Goal: Task Accomplishment & Management: Manage account settings

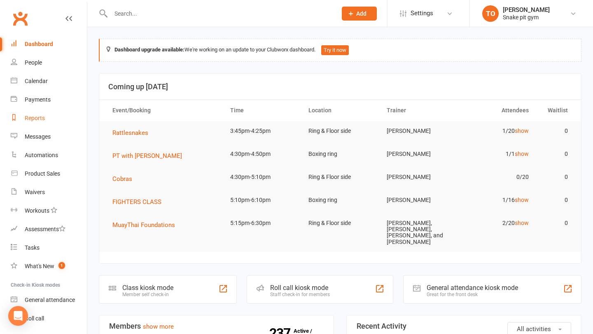
click at [40, 122] on link "Reports" at bounding box center [49, 118] width 76 height 19
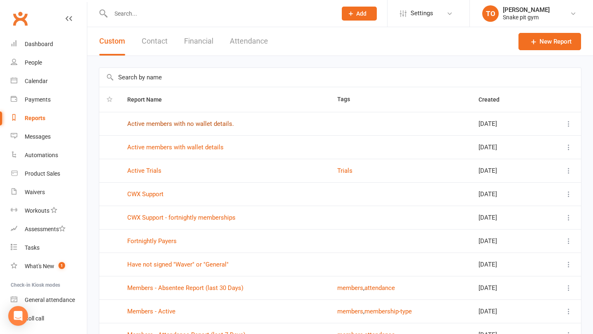
click at [215, 127] on link "Active members with no wallet details." at bounding box center [180, 123] width 107 height 7
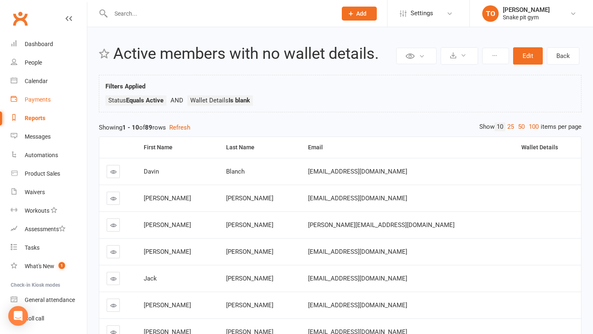
click at [42, 102] on div "Payments" at bounding box center [38, 99] width 26 height 7
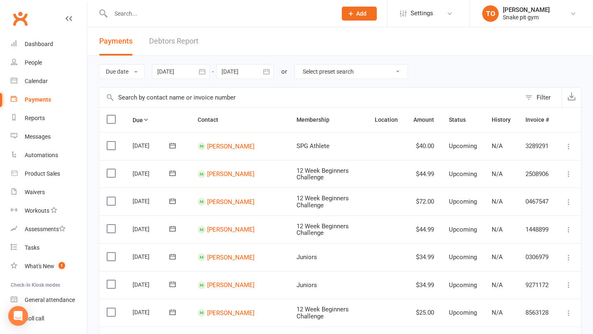
click at [171, 16] on input "text" at bounding box center [219, 14] width 223 height 12
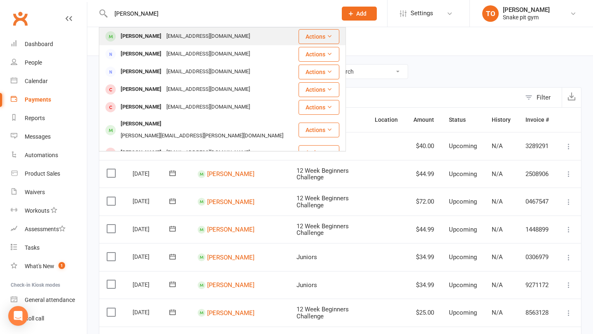
type input "[PERSON_NAME]"
click at [168, 31] on div "[EMAIL_ADDRESS][DOMAIN_NAME]" at bounding box center [208, 36] width 88 height 12
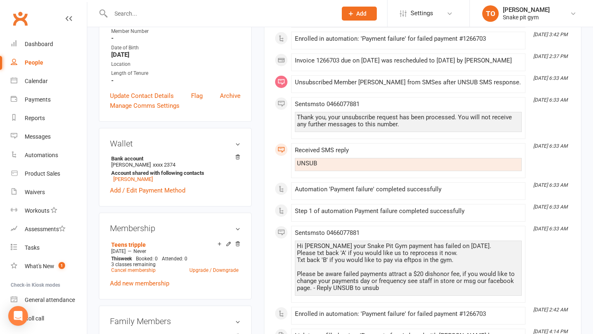
scroll to position [183, 0]
click at [237, 159] on icon at bounding box center [237, 156] width 4 height 5
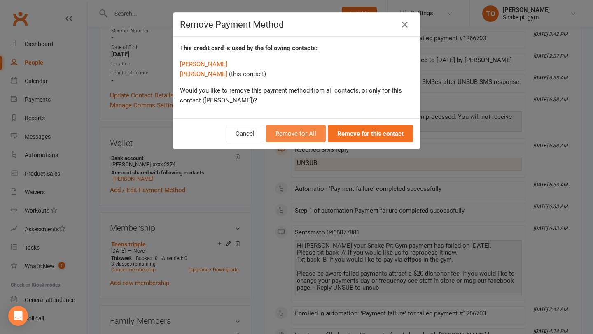
click at [308, 137] on button "Remove for All" at bounding box center [296, 133] width 60 height 17
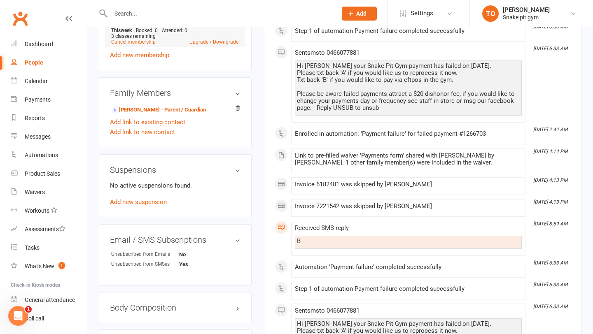
scroll to position [396, 0]
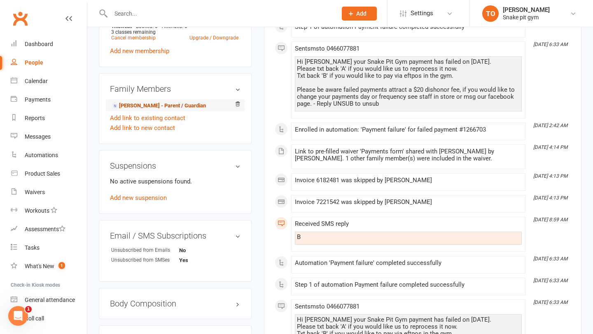
click at [158, 110] on link "[PERSON_NAME] - Parent / Guardian" at bounding box center [158, 106] width 95 height 9
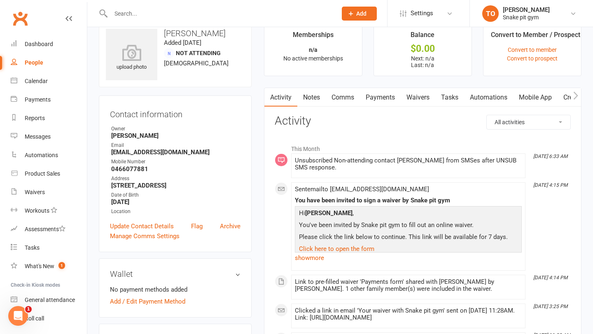
scroll to position [16, 0]
click at [44, 135] on div "Messages" at bounding box center [38, 136] width 26 height 7
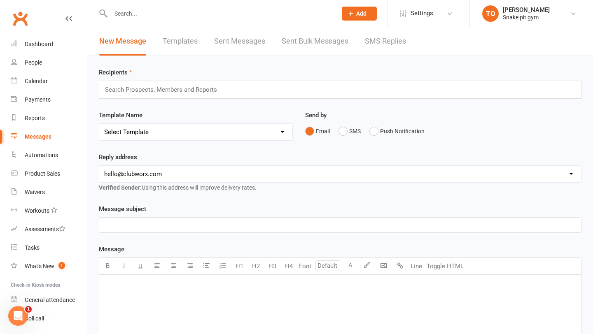
click at [345, 140] on div "Send by Email SMS Push Notification" at bounding box center [443, 130] width 289 height 40
click at [345, 137] on button "SMS" at bounding box center [349, 131] width 22 height 16
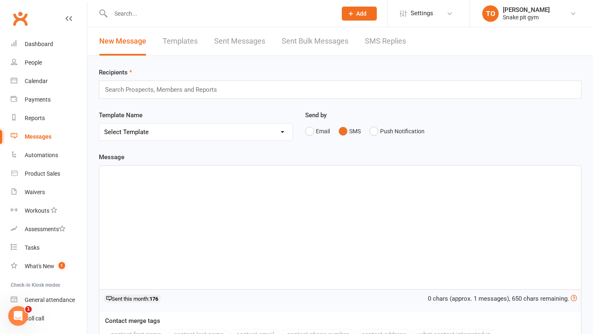
click at [298, 89] on div "Search Prospects, Members and Reports" at bounding box center [340, 90] width 482 height 18
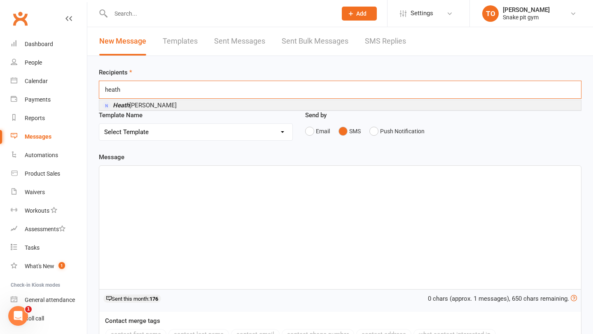
type input "heath"
click at [146, 103] on li "[PERSON_NAME]" at bounding box center [340, 105] width 482 height 10
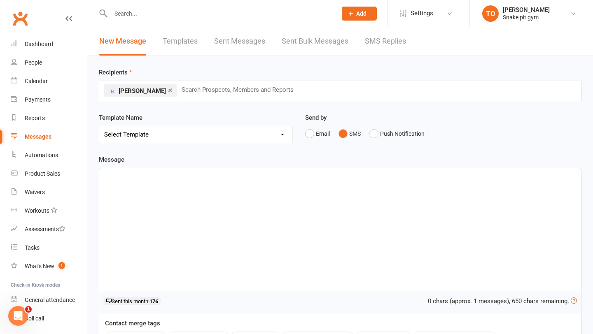
click at [156, 212] on div "﻿" at bounding box center [340, 229] width 482 height 123
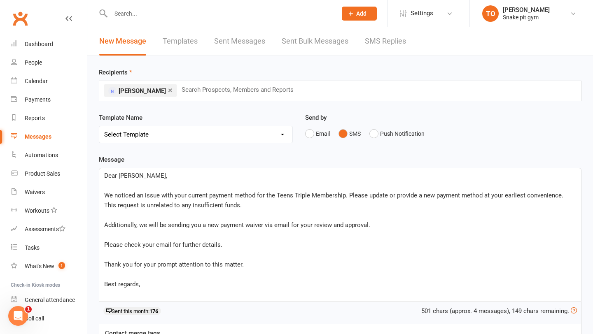
click at [128, 179] on span "Dear [PERSON_NAME]," at bounding box center [135, 175] width 63 height 7
click at [271, 216] on p "﻿" at bounding box center [340, 215] width 472 height 10
click at [274, 203] on p "We noticed an issue with your current payment method for the Teens Triple Membe…" at bounding box center [340, 201] width 472 height 20
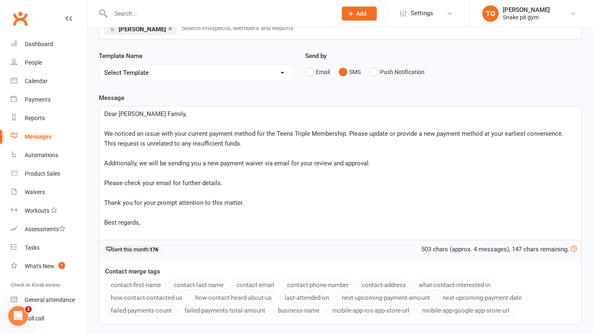
scroll to position [63, 0]
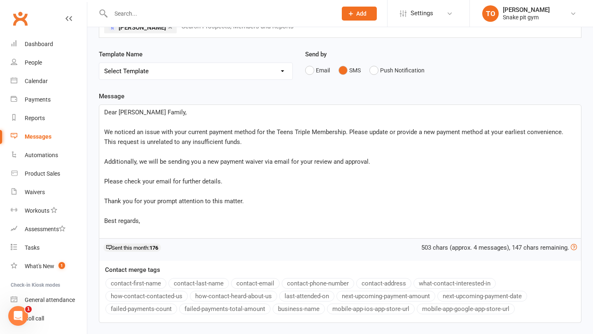
click at [207, 223] on p "Best regards," at bounding box center [340, 221] width 472 height 10
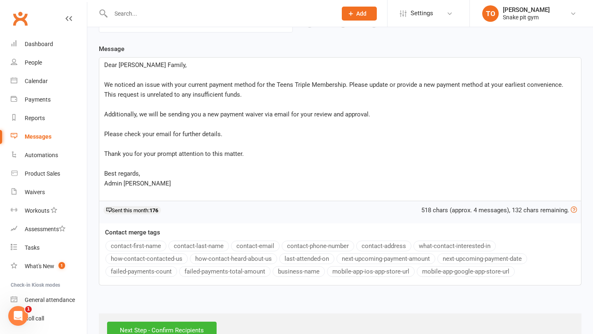
scroll to position [136, 0]
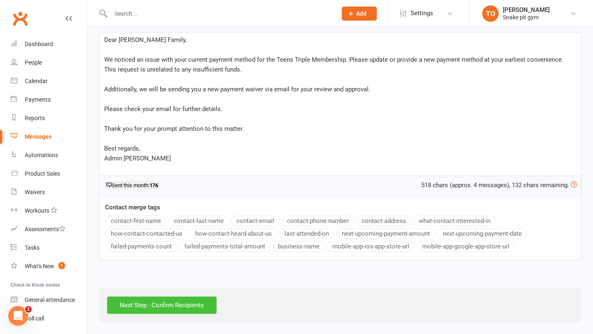
click at [168, 306] on input "Next Step - Confirm Recipients" at bounding box center [161, 305] width 109 height 17
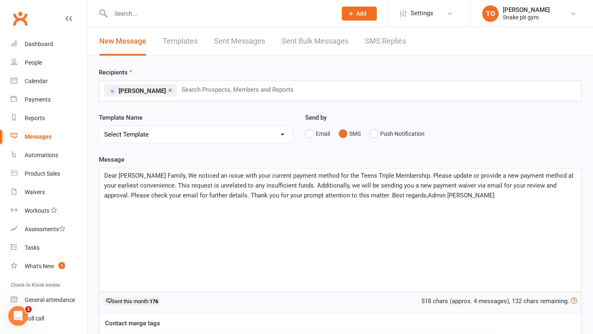
click at [186, 81] on div "× [PERSON_NAME] Search Prospects, Members and Reports" at bounding box center [340, 91] width 482 height 21
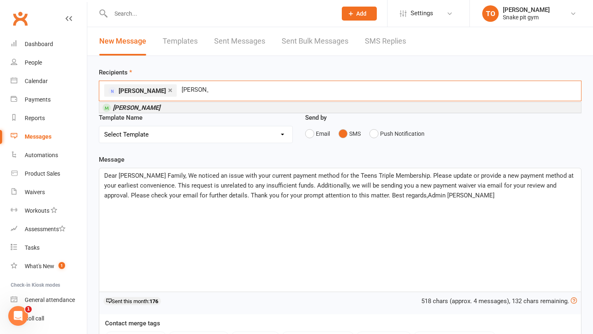
type input "[PERSON_NAME]"
click at [185, 109] on li "[PERSON_NAME]" at bounding box center [340, 107] width 482 height 10
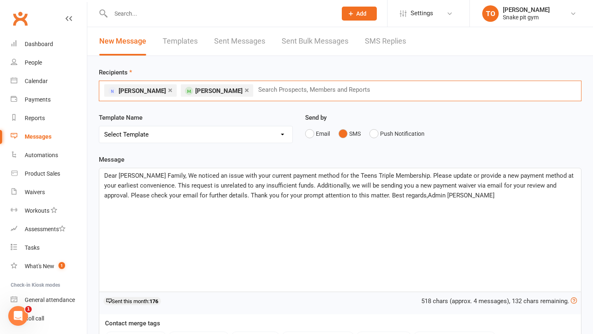
click at [266, 209] on div "Dear [PERSON_NAME] Family, We noticed an issue with your current payment method…" at bounding box center [340, 229] width 482 height 123
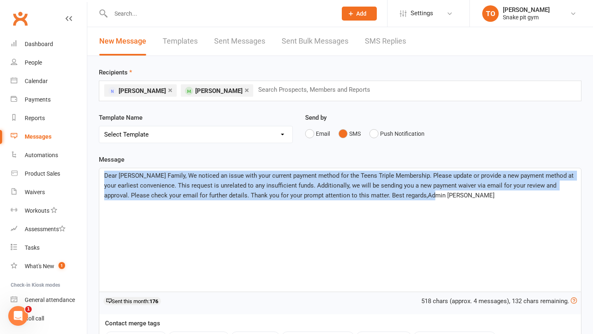
copy span "Dear [PERSON_NAME] Family, We noticed an issue with your current payment method…"
click at [308, 140] on button "Email" at bounding box center [317, 134] width 25 height 16
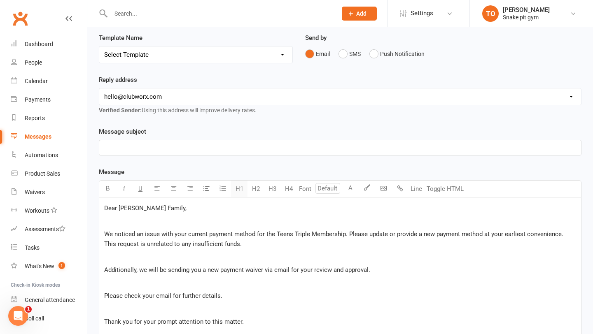
scroll to position [81, 0]
click at [165, 149] on p "﻿" at bounding box center [340, 147] width 472 height 10
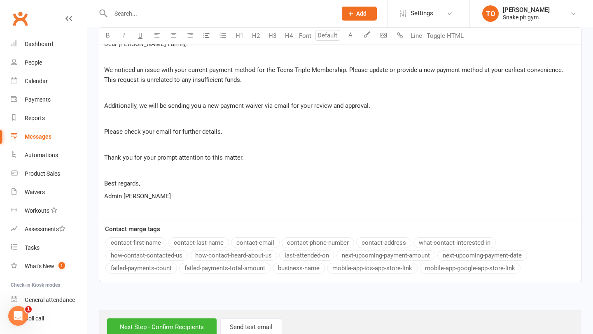
scroll to position [266, 0]
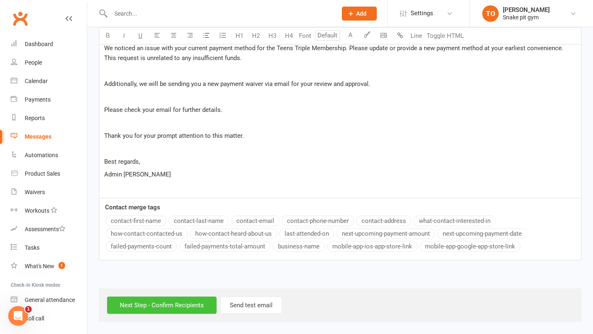
click at [163, 300] on input "Next Step - Confirm Recipients" at bounding box center [161, 305] width 109 height 17
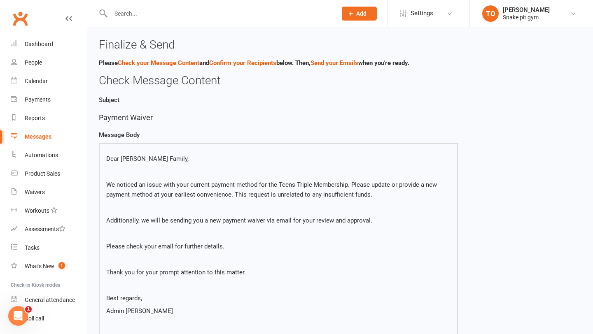
scroll to position [184, 0]
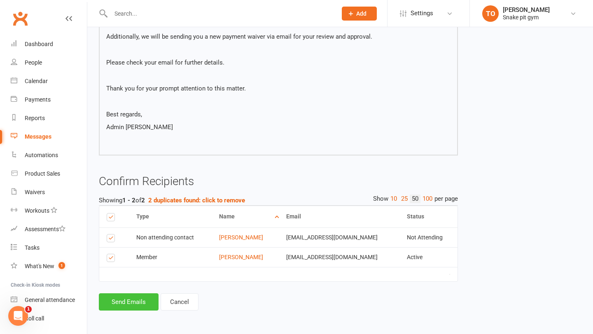
click at [136, 296] on button "Send Emails" at bounding box center [129, 301] width 60 height 17
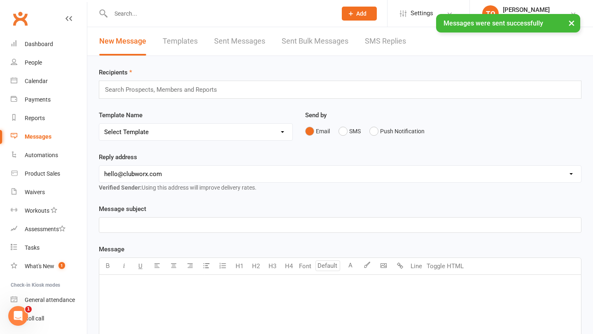
click at [143, 13] on input "text" at bounding box center [219, 14] width 223 height 12
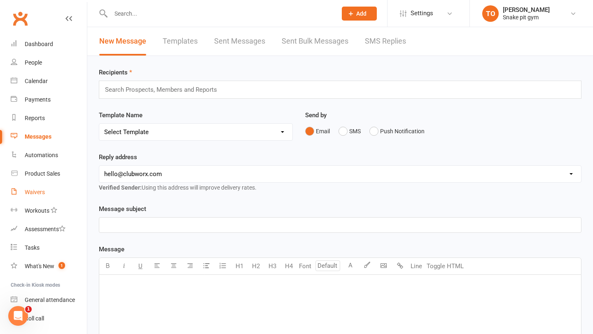
click at [47, 193] on link "Waivers" at bounding box center [49, 192] width 76 height 19
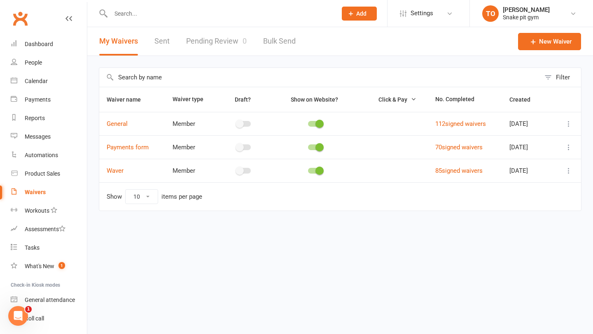
click at [172, 47] on div "My Waivers Sent Pending Review 0 Bulk Send" at bounding box center [197, 41] width 220 height 28
click at [161, 42] on link "Sent" at bounding box center [161, 41] width 15 height 28
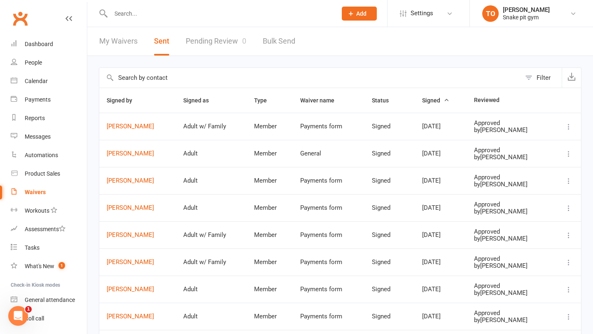
click at [270, 45] on link "Bulk Send" at bounding box center [279, 41] width 33 height 28
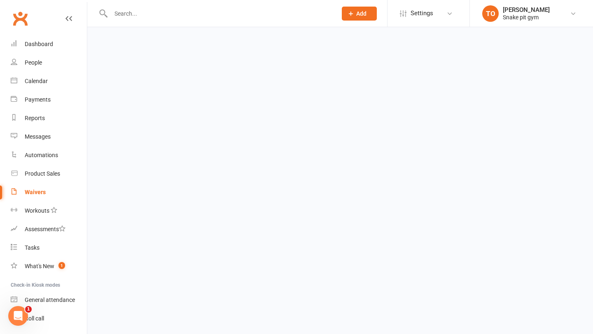
select select "active_members"
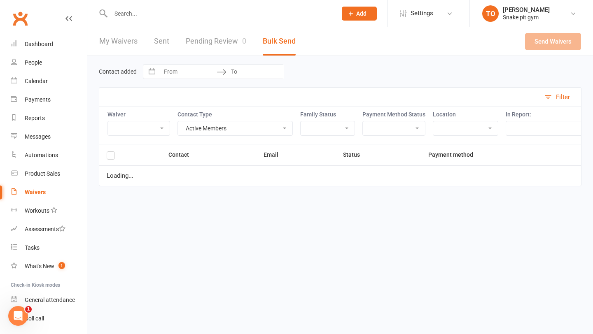
click at [125, 40] on link "My Waivers" at bounding box center [118, 41] width 38 height 28
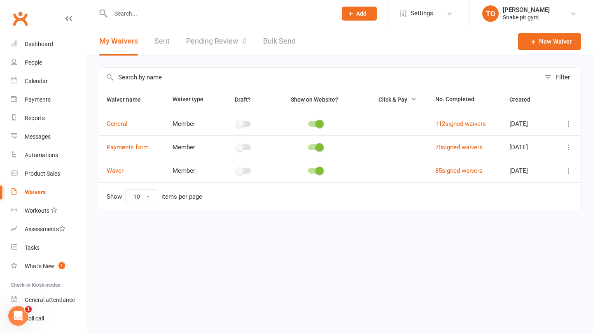
click at [132, 15] on input "text" at bounding box center [219, 14] width 223 height 12
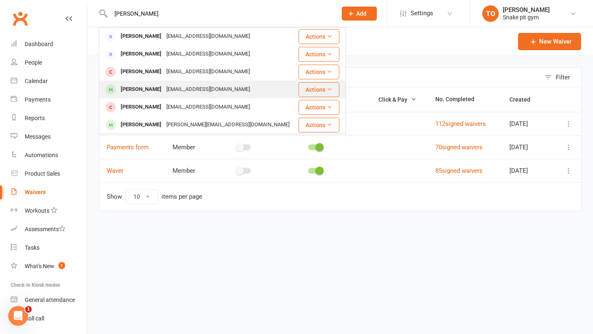
type input "[PERSON_NAME]"
click at [144, 86] on div "[PERSON_NAME]" at bounding box center [141, 90] width 46 height 12
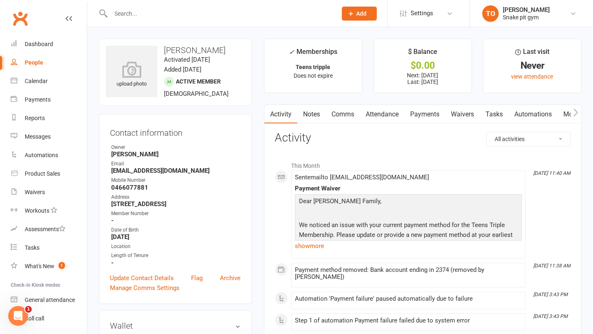
click at [463, 119] on link "Waivers" at bounding box center [462, 114] width 35 height 19
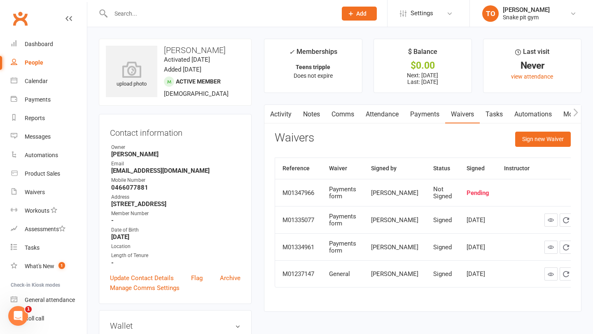
click at [465, 204] on td "Pending" at bounding box center [477, 192] width 37 height 27
click at [466, 197] on div "Pending" at bounding box center [477, 193] width 23 height 7
click at [246, 19] on input "text" at bounding box center [219, 14] width 223 height 12
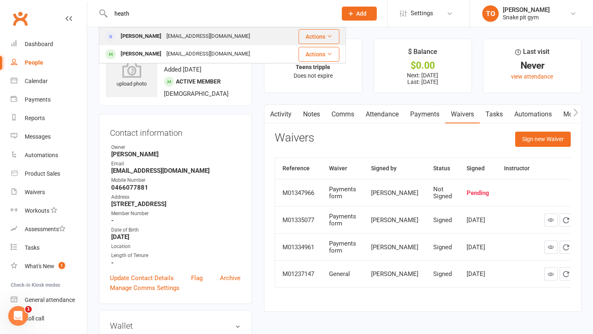
type input "heath"
click at [135, 39] on div "[PERSON_NAME]" at bounding box center [141, 36] width 46 height 12
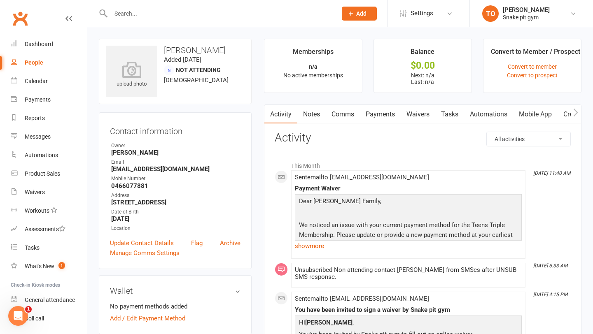
click at [428, 115] on link "Waivers" at bounding box center [417, 114] width 35 height 19
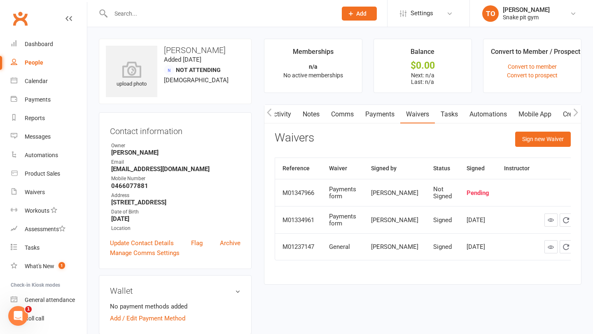
click at [509, 193] on td at bounding box center [516, 192] width 40 height 27
click at [496, 222] on td at bounding box center [516, 219] width 40 height 27
click at [459, 203] on td "Pending" at bounding box center [477, 192] width 37 height 27
click at [466, 197] on div "Pending" at bounding box center [477, 193] width 23 height 7
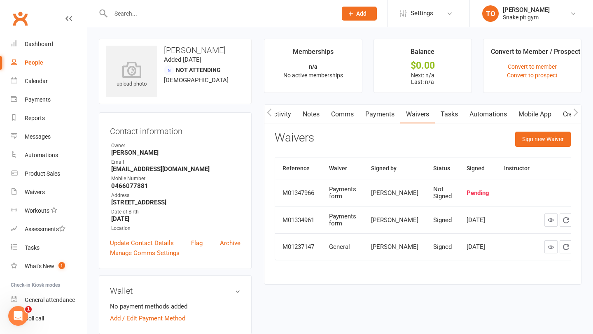
click at [496, 203] on td at bounding box center [516, 192] width 40 height 27
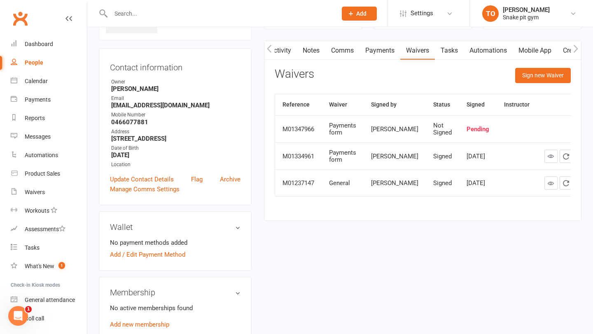
scroll to position [63, 0]
click at [526, 49] on link "Mobile App" at bounding box center [534, 51] width 44 height 19
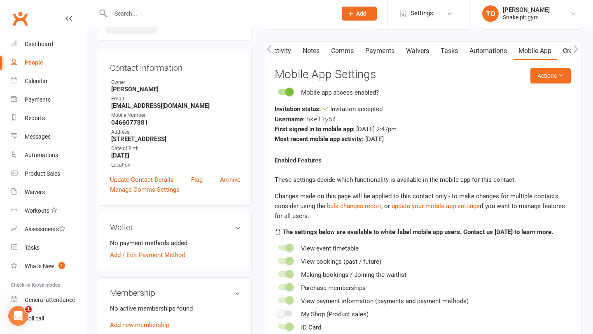
click at [491, 58] on link "Automations" at bounding box center [487, 51] width 49 height 19
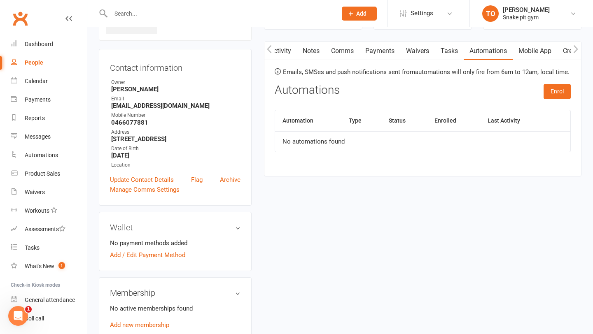
click at [370, 11] on button "Add" at bounding box center [359, 14] width 35 height 14
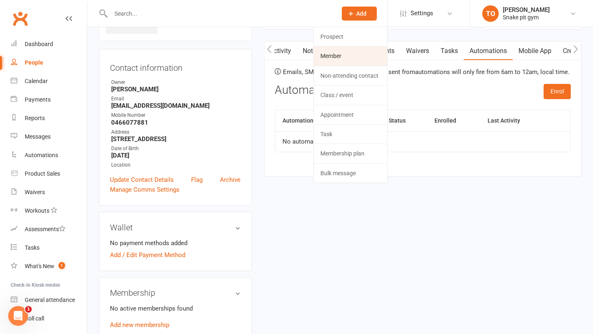
click at [339, 55] on link "Member" at bounding box center [350, 56] width 73 height 19
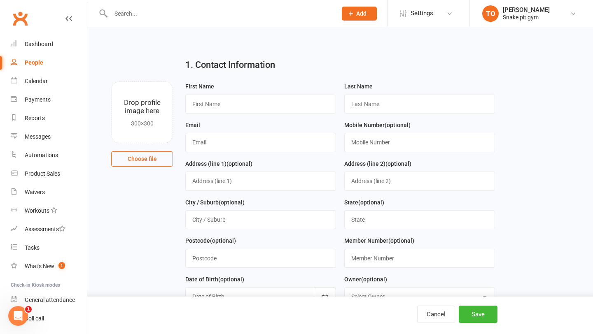
click at [168, 12] on input "text" at bounding box center [219, 14] width 223 height 12
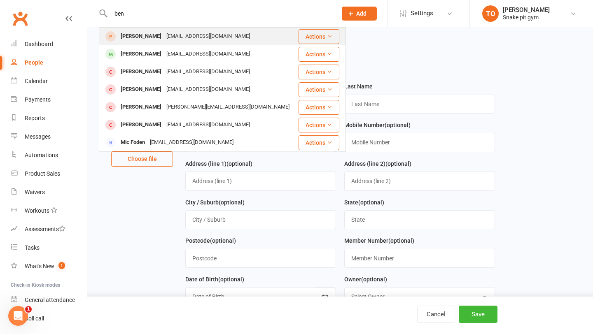
type input "ben"
click at [164, 38] on div "[EMAIL_ADDRESS][DOMAIN_NAME]" at bounding box center [208, 36] width 88 height 12
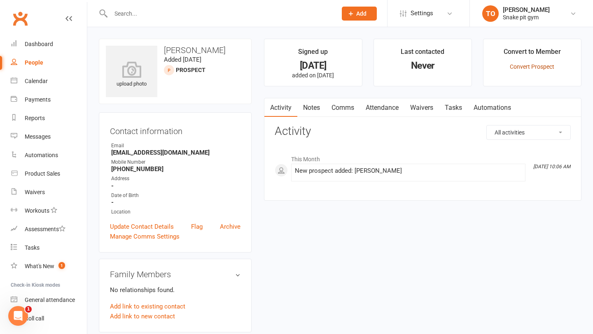
click at [522, 68] on link "Convert Prospect" at bounding box center [532, 66] width 44 height 7
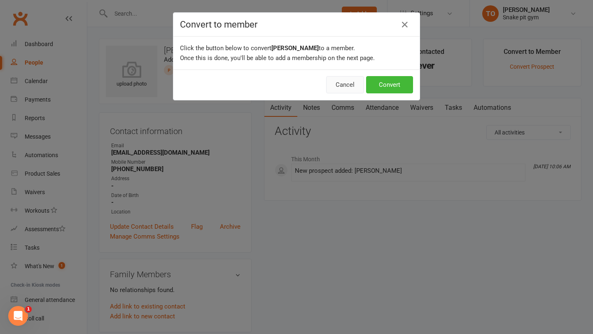
click at [345, 81] on button "Cancel" at bounding box center [345, 84] width 38 height 17
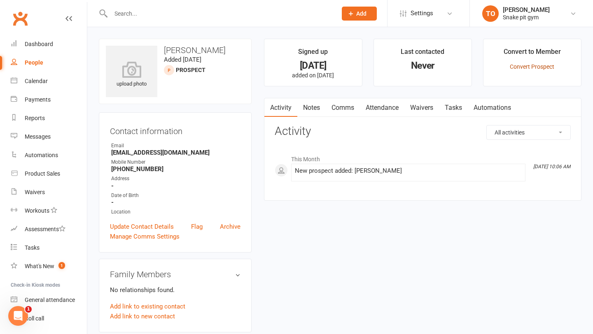
click at [535, 68] on link "Convert Prospect" at bounding box center [532, 66] width 44 height 7
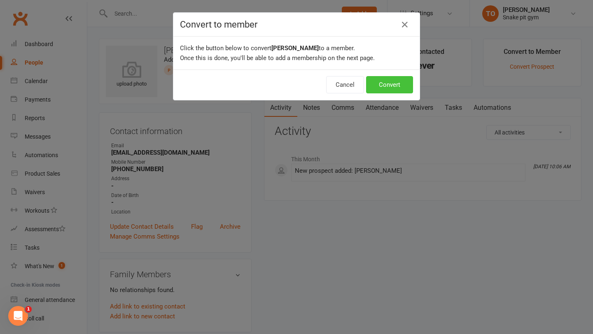
click at [400, 86] on button "Convert" at bounding box center [389, 84] width 47 height 17
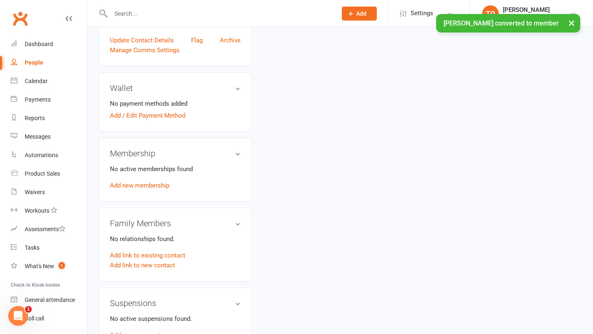
scroll to position [220, 0]
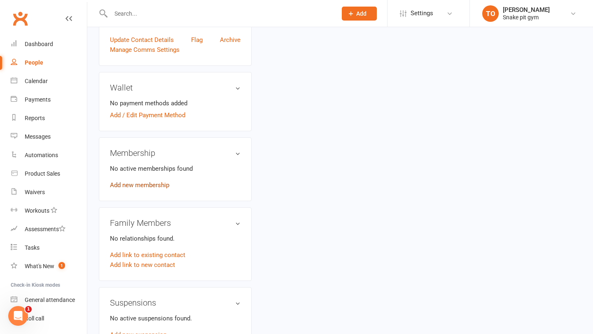
click at [153, 185] on link "Add new membership" at bounding box center [139, 185] width 59 height 7
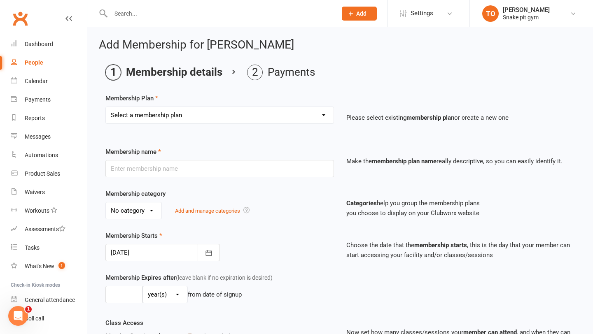
click at [169, 112] on select "Select a membership plan Create new Membership Plan 12 Week Beginners Challenge…" at bounding box center [220, 115] width 228 height 16
select select "0"
click at [106, 107] on select "Select a membership plan Create new Membership Plan 12 Week Beginners Challenge…" at bounding box center [220, 115] width 228 height 16
click at [170, 169] on input "text" at bounding box center [219, 168] width 228 height 17
type input "2 weeks t"
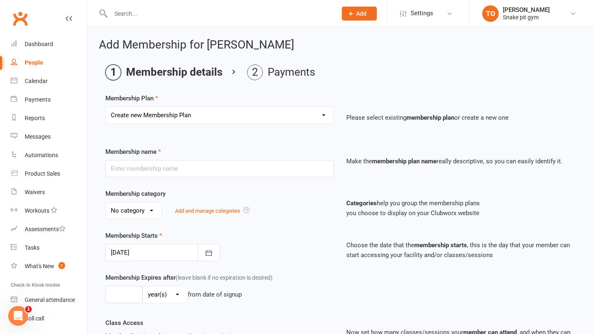
click at [162, 114] on select "Select a membership plan Create new Membership Plan 12 Week Beginners Challenge…" at bounding box center [220, 115] width 228 height 16
select select "1"
click at [106, 107] on select "Select a membership plan Create new Membership Plan 12 Week Beginners Challenge…" at bounding box center [220, 115] width 228 height 16
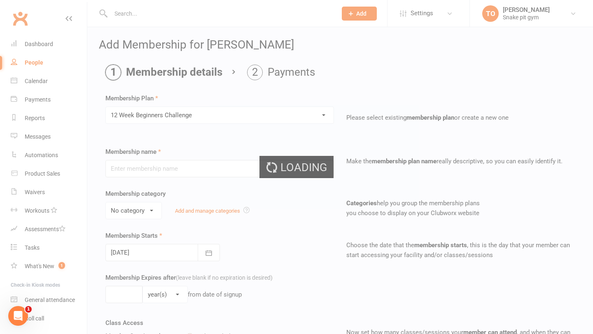
type input "12 Week Beginners Challenge"
select select "0"
type input "0"
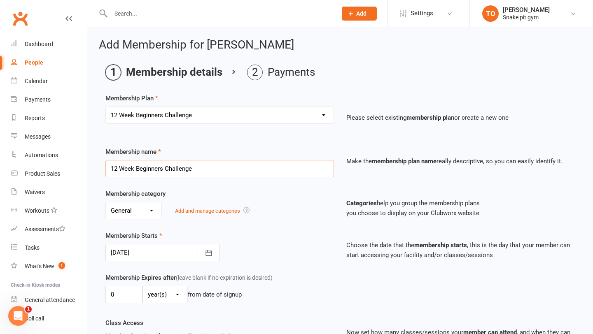
click at [153, 170] on input "12 Week Beginners Challenge" at bounding box center [219, 168] width 228 height 17
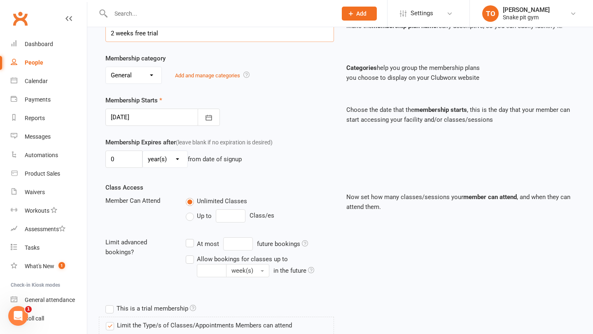
scroll to position [136, 0]
type input "2 weeks free trial"
click at [177, 159] on select "day(s) week(s) month(s) year(s)" at bounding box center [165, 158] width 44 height 16
select select "1"
click at [143, 150] on select "day(s) week(s) month(s) year(s)" at bounding box center [165, 158] width 44 height 16
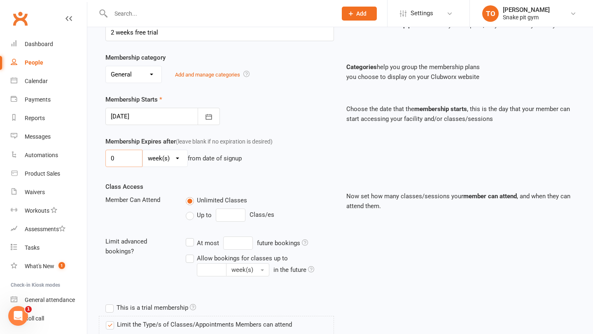
drag, startPoint x: 133, startPoint y: 162, endPoint x: 106, endPoint y: 162, distance: 26.8
click at [107, 162] on input "0" at bounding box center [123, 158] width 37 height 17
type input "2"
click at [135, 186] on label "Class Access" at bounding box center [124, 187] width 38 height 10
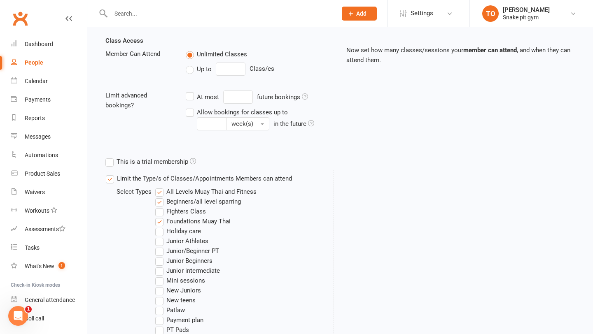
scroll to position [283, 0]
click at [133, 161] on label "This is a trial membership" at bounding box center [150, 161] width 91 height 10
click at [111, 156] on input "This is a trial membership" at bounding box center [107, 156] width 5 height 0
click at [123, 181] on label "Limit the Type/s of Classes/Appointments Members can attend" at bounding box center [199, 178] width 186 height 10
click at [111, 173] on input "Limit the Type/s of Classes/Appointments Members can attend" at bounding box center [108, 173] width 5 height 0
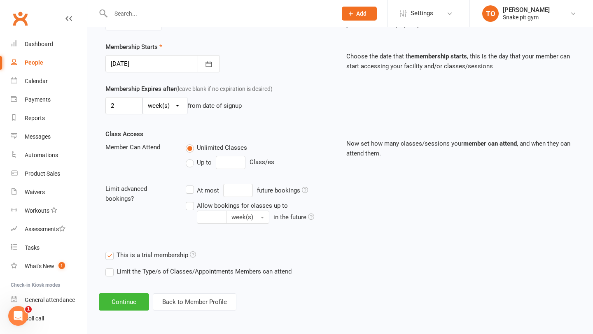
scroll to position [189, 0]
click at [129, 301] on button "Continue" at bounding box center [124, 301] width 50 height 17
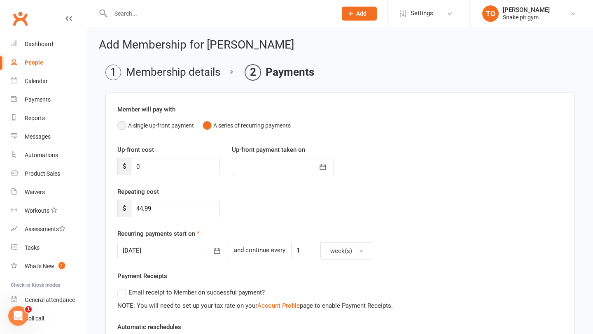
click at [161, 129] on button "A single up-front payment" at bounding box center [155, 126] width 77 height 16
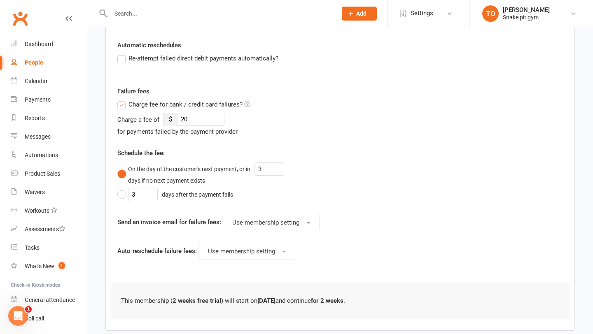
scroll to position [243, 0]
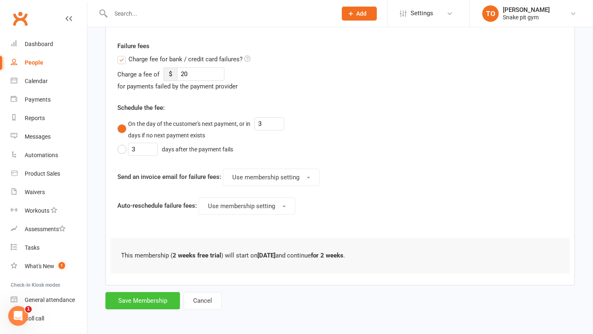
click at [133, 295] on button "Save Membership" at bounding box center [142, 300] width 74 height 17
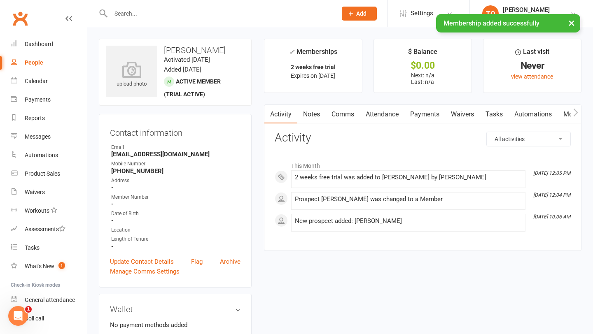
click at [462, 114] on link "Waivers" at bounding box center [462, 114] width 35 height 19
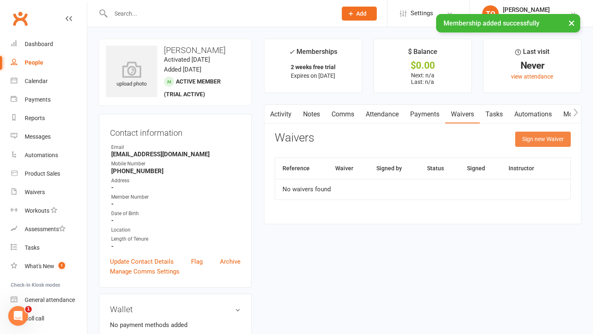
click at [525, 139] on button "Sign new Waiver" at bounding box center [543, 139] width 56 height 15
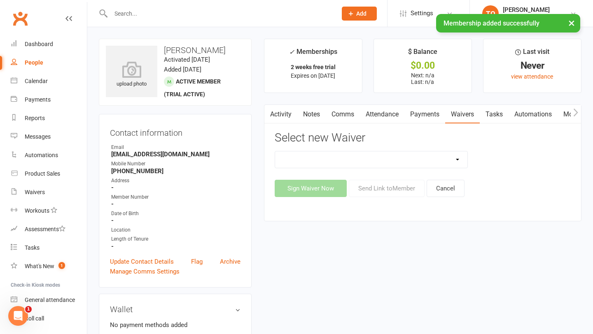
click at [314, 188] on div "Sign Waiver Now Send Link to Member Cancel" at bounding box center [423, 188] width 296 height 17
click at [324, 159] on select "General Payments form Waver" at bounding box center [371, 159] width 193 height 16
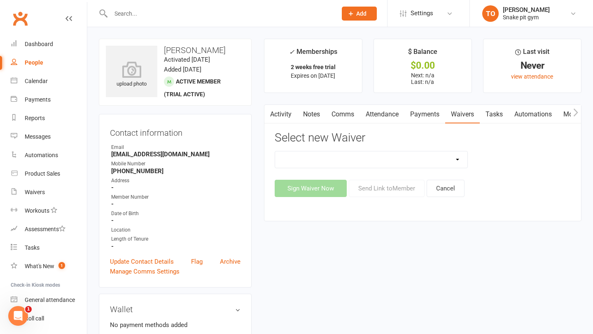
select select "10519"
click at [275, 151] on select "General Payments form Waver" at bounding box center [371, 159] width 193 height 16
click at [313, 192] on button "Sign Waiver Now" at bounding box center [311, 188] width 72 height 17
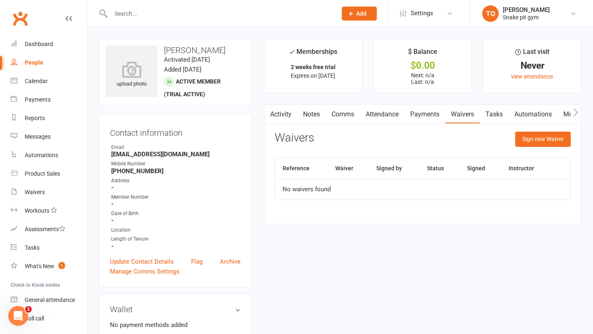
click at [543, 154] on div "Waivers Sign new Waiver Reference Waiver Signed by Status Signed Instructor No …" at bounding box center [423, 172] width 296 height 80
click at [543, 144] on button "Sign new Waiver" at bounding box center [543, 139] width 56 height 15
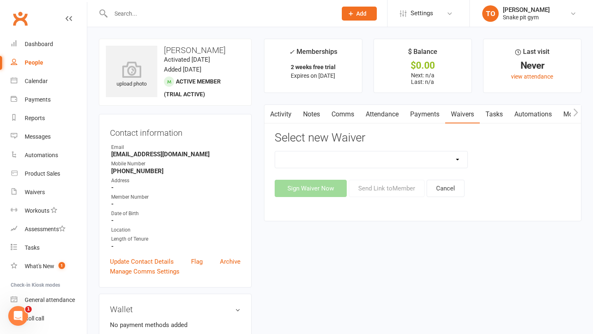
click at [315, 164] on select "General Payments form Waver" at bounding box center [371, 159] width 193 height 16
select select "10519"
click at [275, 151] on select "General Payments form Waver" at bounding box center [371, 159] width 193 height 16
click at [395, 186] on button "Send Link to Member" at bounding box center [387, 188] width 76 height 17
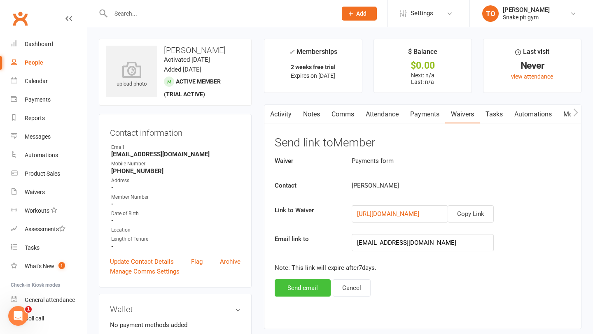
click at [298, 285] on button "Send email" at bounding box center [303, 287] width 56 height 17
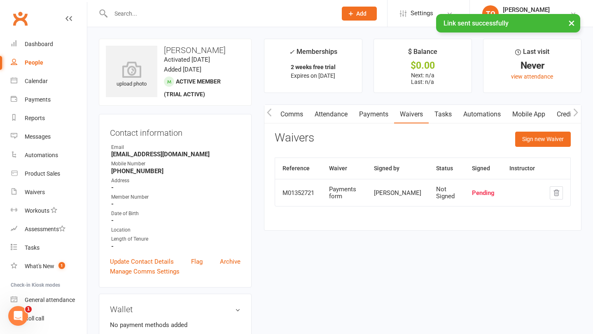
scroll to position [0, 51]
click at [528, 115] on link "Mobile App" at bounding box center [528, 114] width 44 height 19
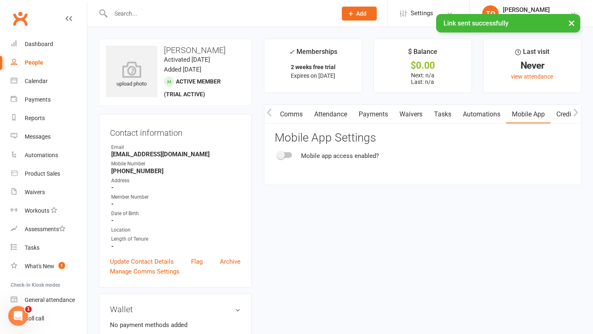
click at [288, 155] on div at bounding box center [285, 155] width 14 height 6
click at [278, 154] on input "checkbox" at bounding box center [278, 154] width 0 height 0
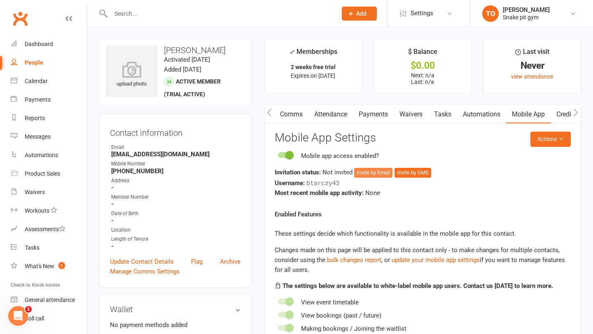
click at [377, 173] on button "Invite by Email" at bounding box center [373, 173] width 38 height 10
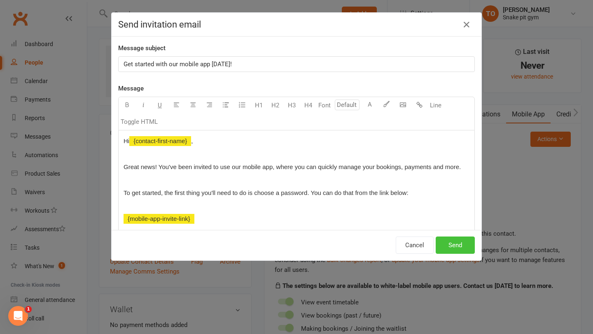
click at [455, 244] on button "Send" at bounding box center [454, 245] width 39 height 17
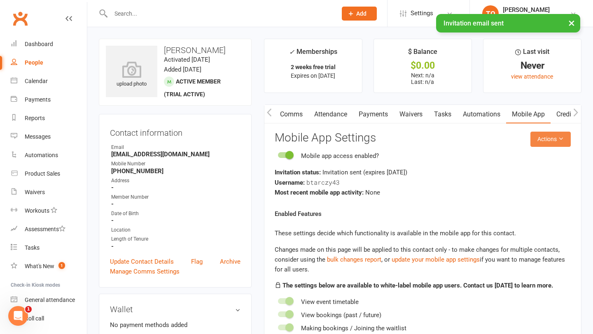
click at [551, 144] on button "Actions" at bounding box center [550, 139] width 40 height 15
click at [554, 168] on link "Send invitation SMS" at bounding box center [529, 174] width 81 height 16
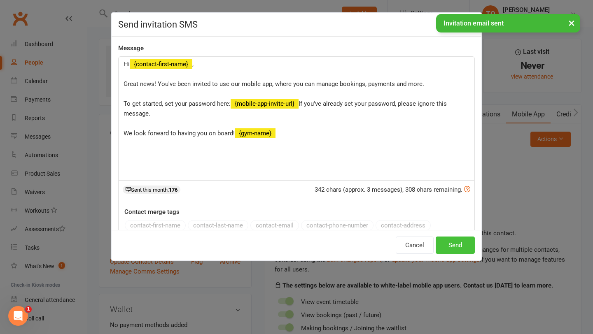
click at [470, 239] on button "Send" at bounding box center [454, 245] width 39 height 17
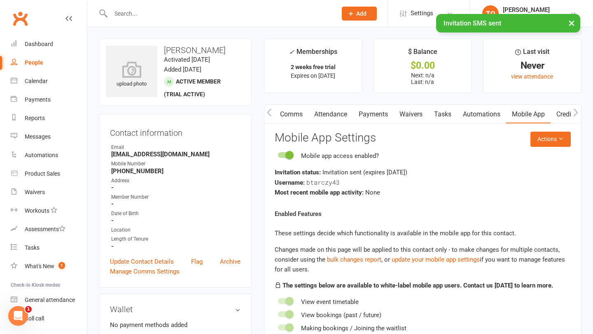
click at [270, 112] on icon "button" at bounding box center [269, 112] width 5 height 9
